Goal: Information Seeking & Learning: Learn about a topic

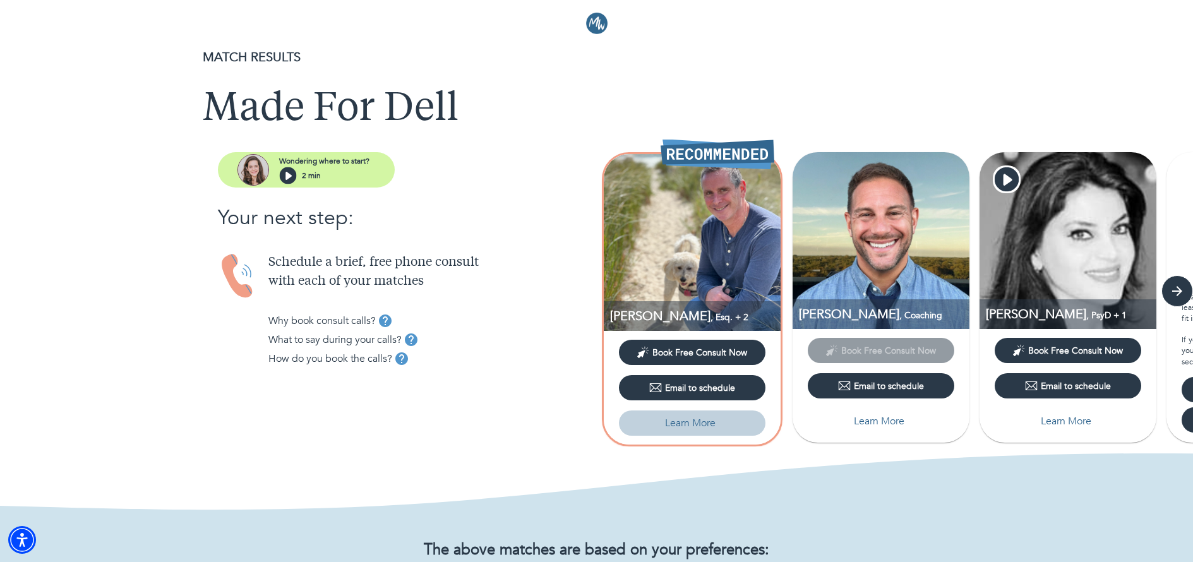
click at [691, 421] on p "Learn More" at bounding box center [690, 422] width 51 height 15
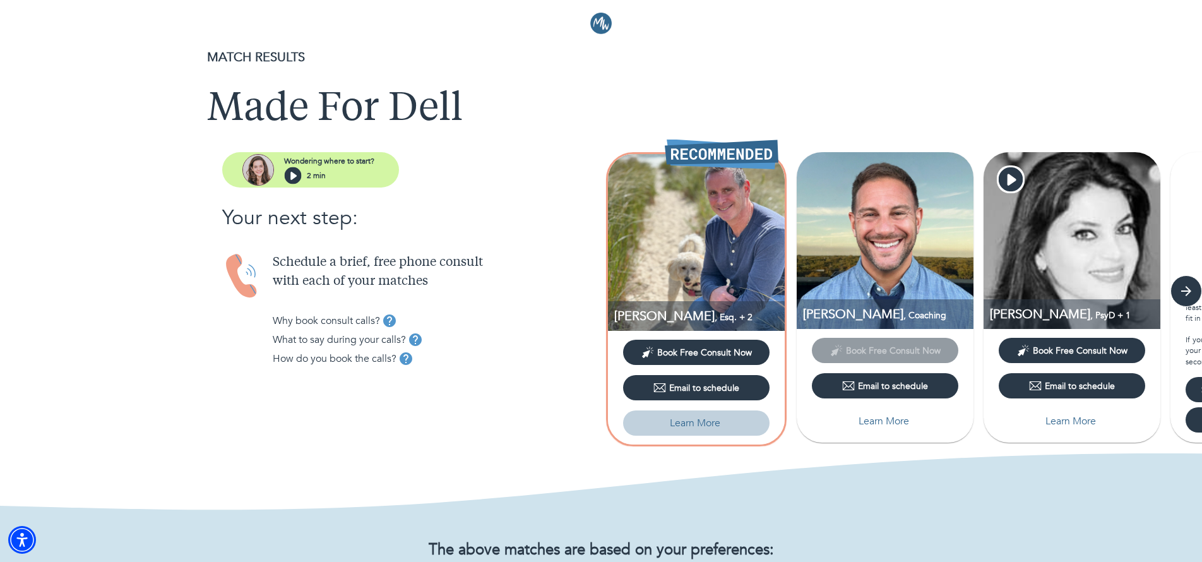
select select "2"
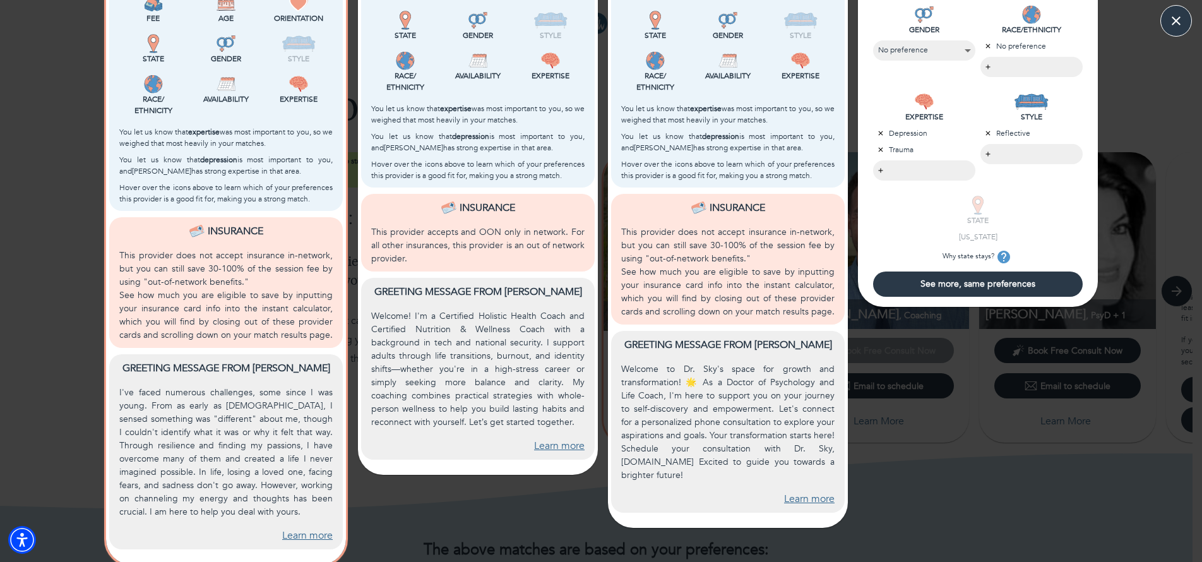
scroll to position [402, 0]
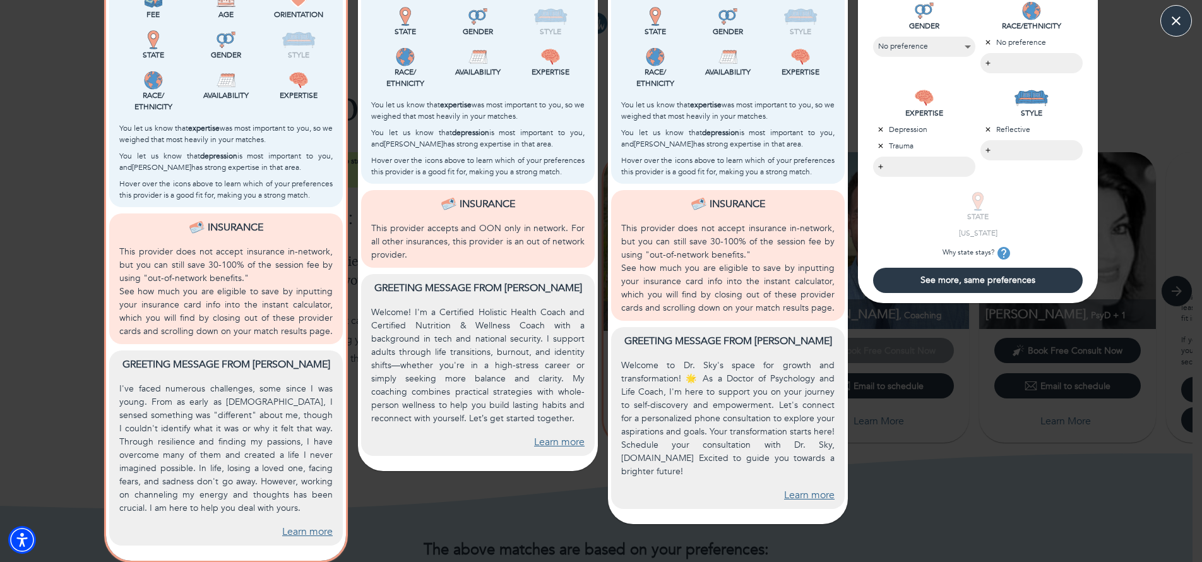
click at [300, 532] on link "Learn more" at bounding box center [307, 532] width 51 height 15
click at [790, 494] on link "Learn more" at bounding box center [809, 495] width 51 height 15
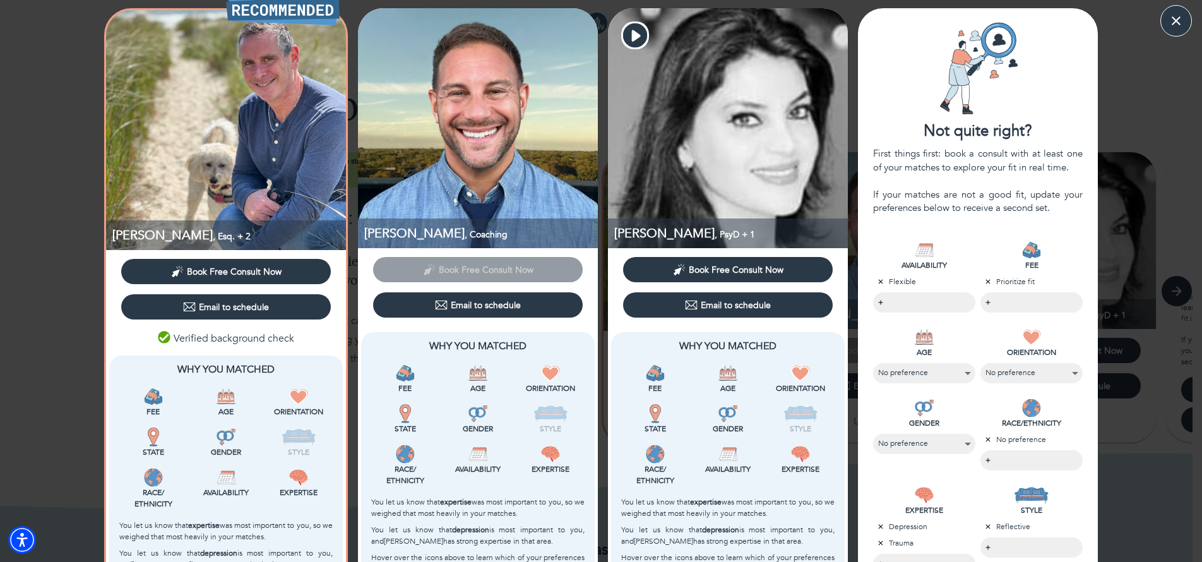
scroll to position [2, 0]
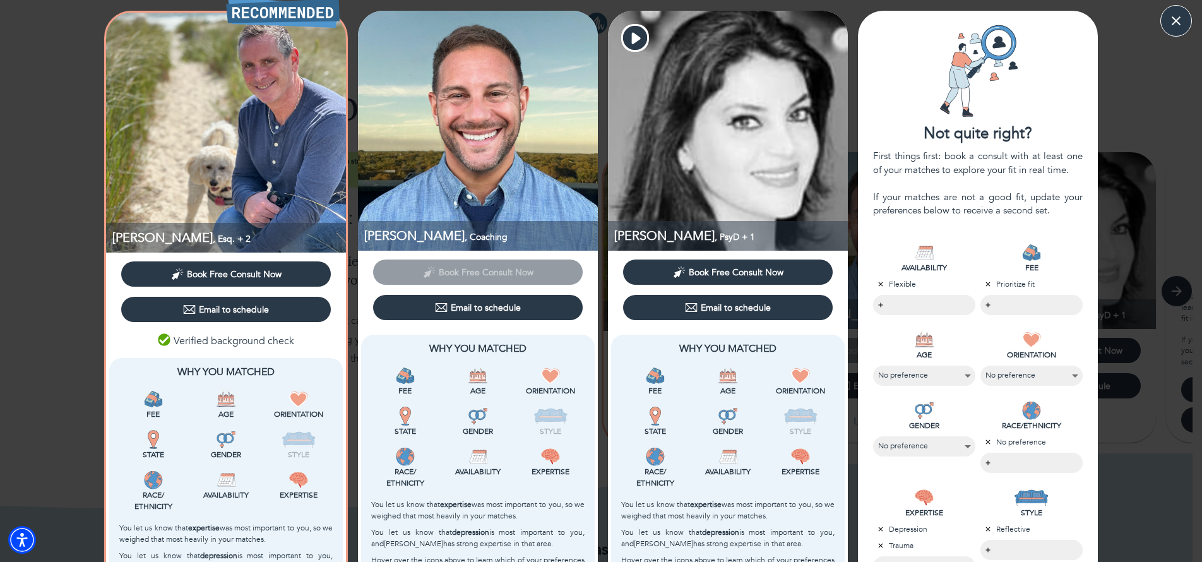
click at [1027, 257] on img at bounding box center [1031, 252] width 19 height 19
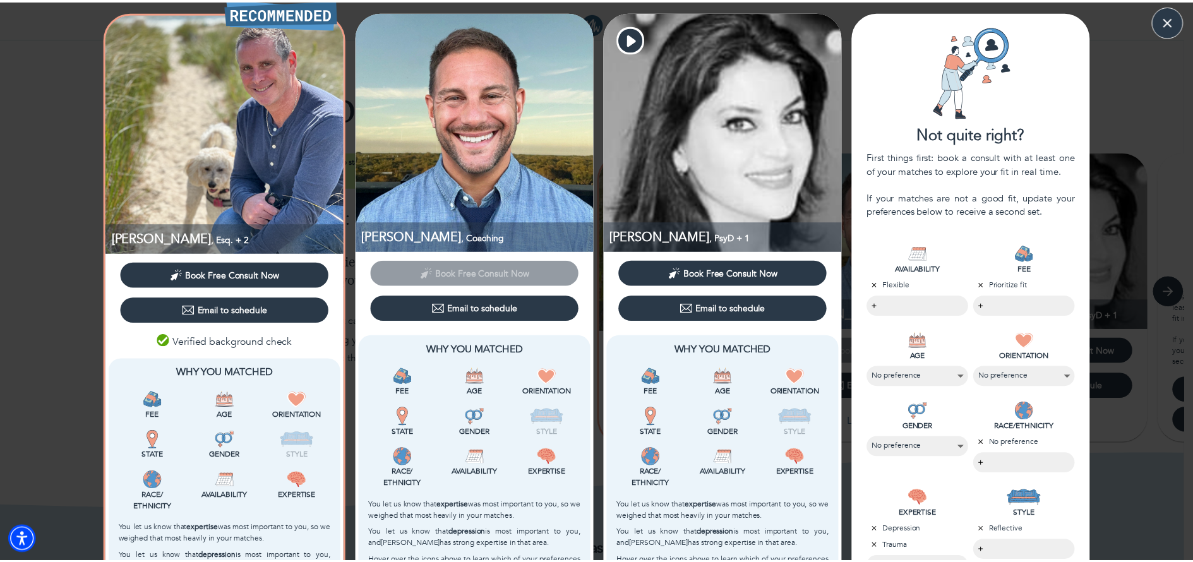
scroll to position [0, 0]
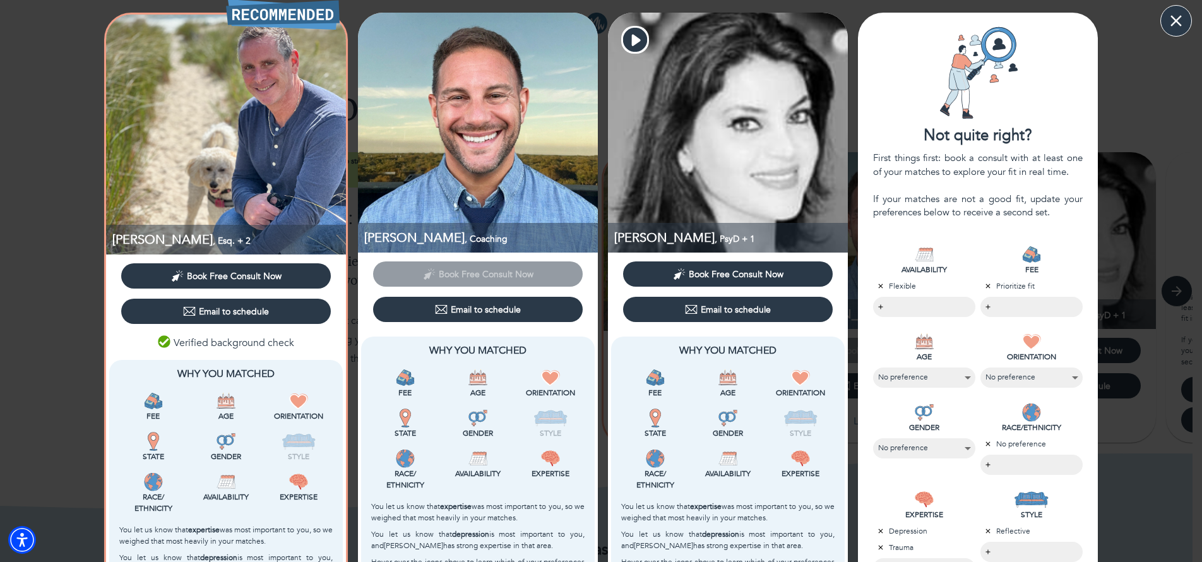
click at [1170, 17] on icon "button" at bounding box center [1176, 20] width 19 height 19
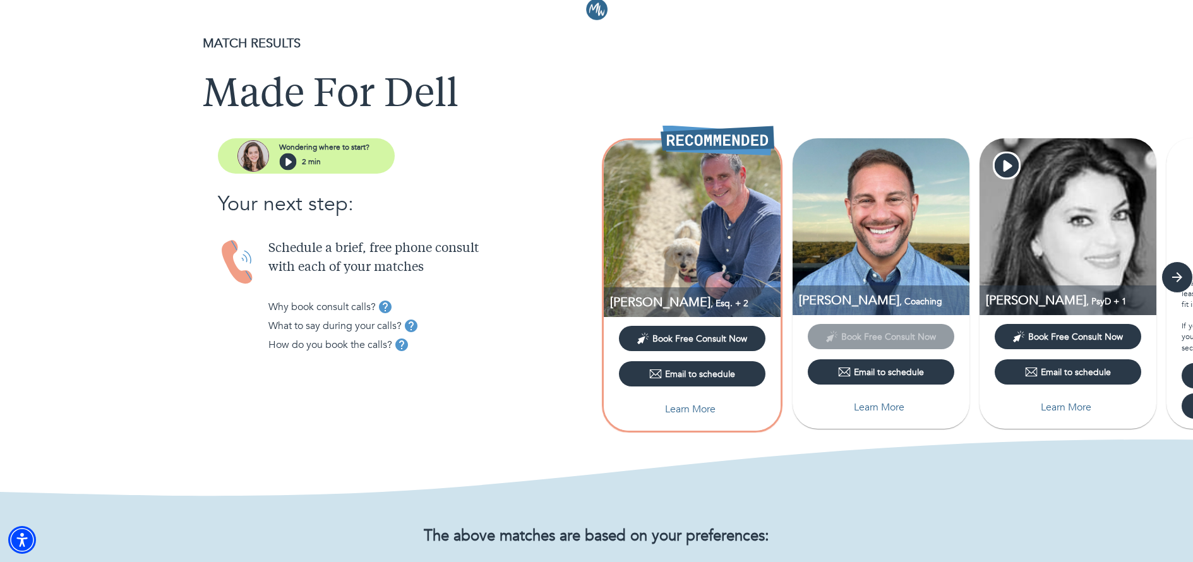
scroll to position [15, 0]
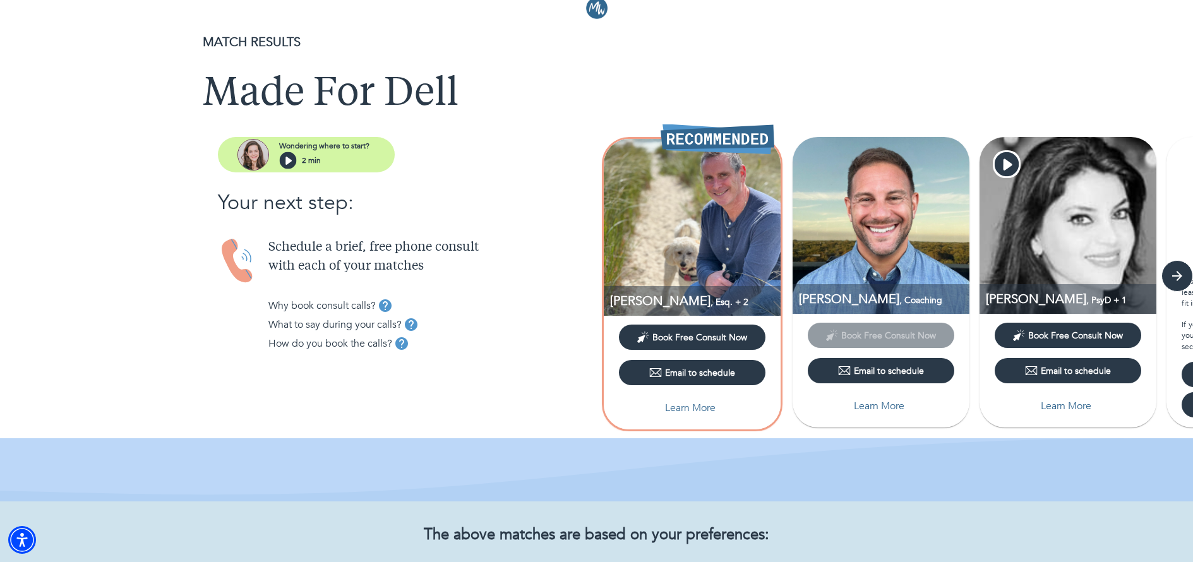
drag, startPoint x: 1160, startPoint y: 432, endPoint x: 951, endPoint y: 463, distance: 211.2
click at [951, 463] on div at bounding box center [596, 459] width 1193 height 83
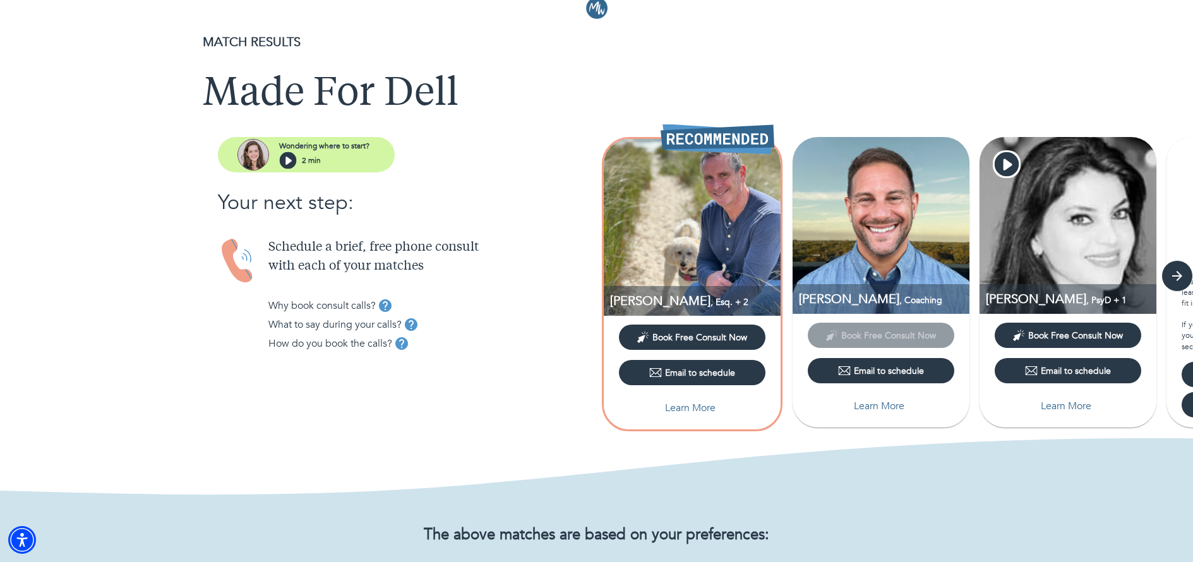
drag, startPoint x: 524, startPoint y: 392, endPoint x: 528, endPoint y: 369, distance: 23.8
click at [524, 392] on div "Wondering where to start? 2 min Your next step: Schedule a brief, free phone co…" at bounding box center [298, 278] width 597 height 282
drag, startPoint x: 1170, startPoint y: 32, endPoint x: 999, endPoint y: 40, distance: 171.9
click at [999, 40] on div "MATCH RESULTS Made For Dell" at bounding box center [596, 80] width 1193 height 115
click at [1170, 273] on icon "button" at bounding box center [1176, 275] width 19 height 19
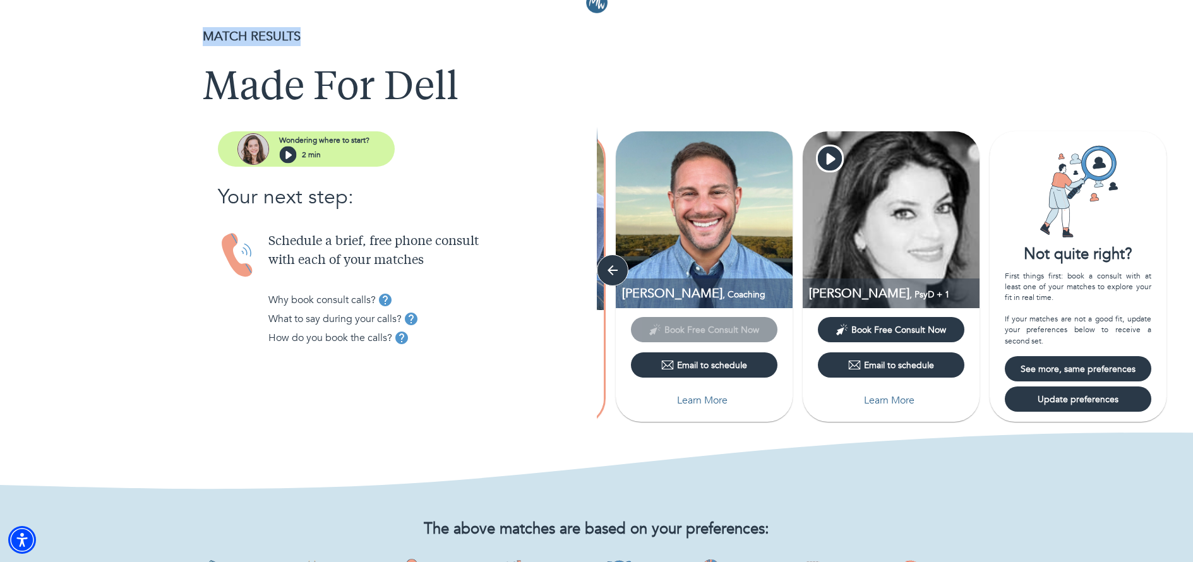
scroll to position [20, 0]
